Goal: Information Seeking & Learning: Learn about a topic

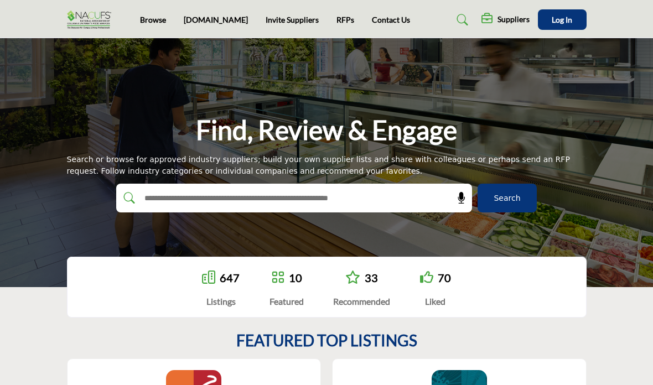
click at [410, 204] on div at bounding box center [282, 198] width 332 height 29
click at [355, 190] on input "text" at bounding box center [270, 198] width 264 height 17
type input "**********"
click at [507, 198] on button "Search" at bounding box center [506, 198] width 59 height 29
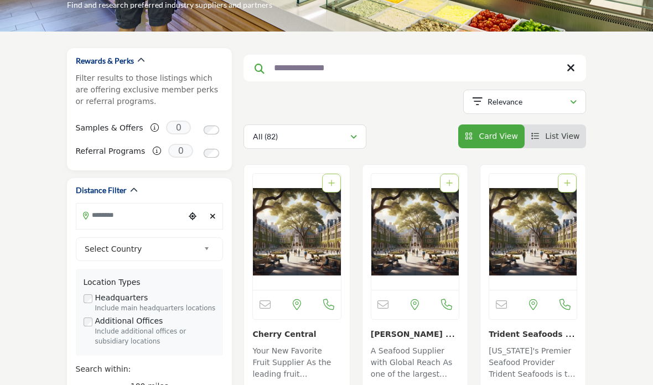
scroll to position [103, 0]
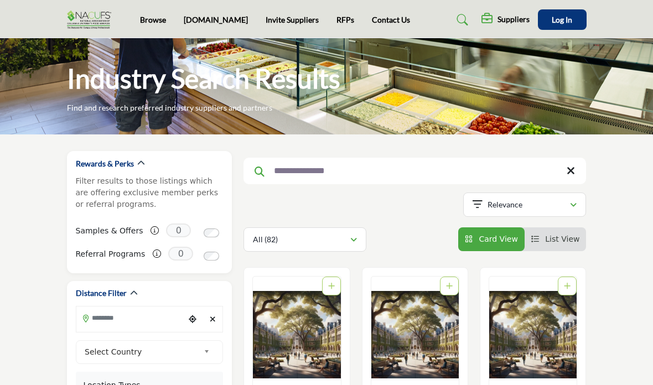
click at [163, 24] on link "Browse" at bounding box center [153, 19] width 26 height 9
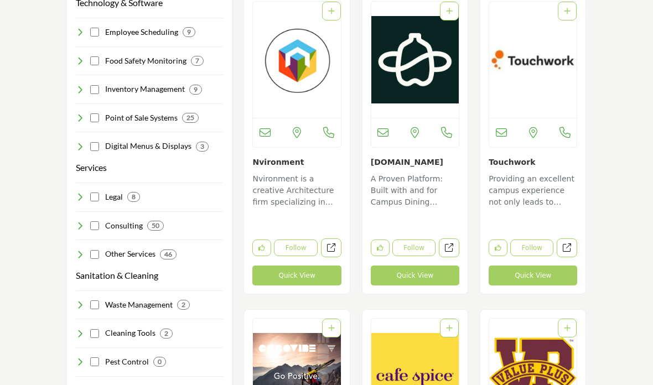
scroll to position [1543, 0]
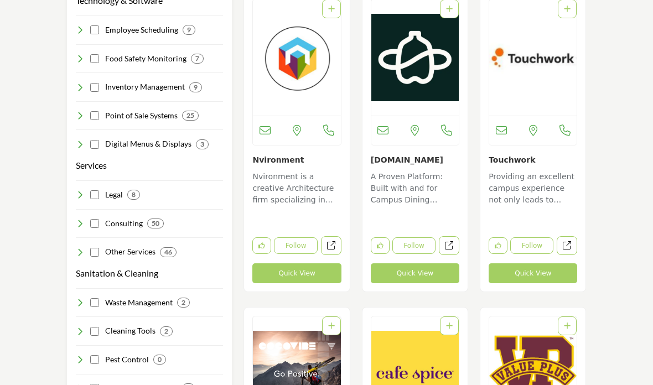
click at [129, 218] on h4 "Consulting" at bounding box center [124, 223] width 38 height 11
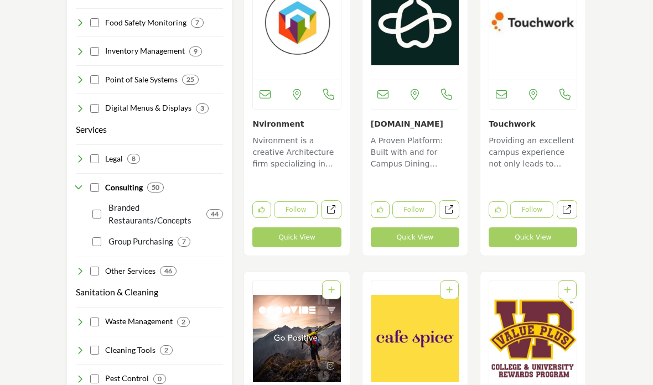
click at [144, 266] on h4 "Other Services" at bounding box center [130, 271] width 50 height 11
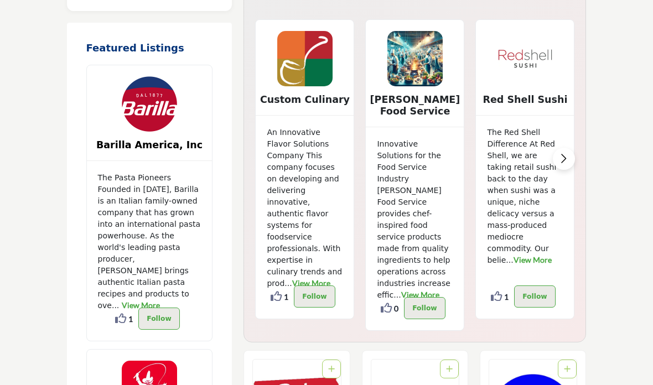
scroll to position [2509, 0]
